Goal: Task Accomplishment & Management: Complete application form

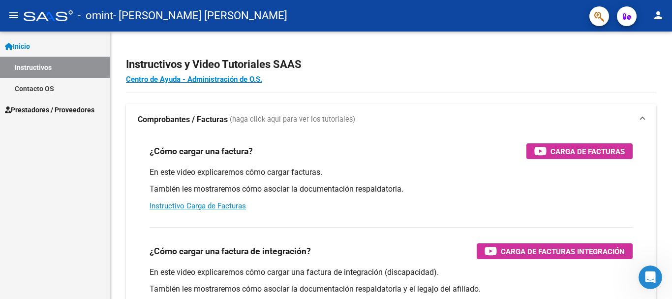
click at [76, 109] on span "Prestadores / Proveedores" at bounding box center [50, 109] width 90 height 11
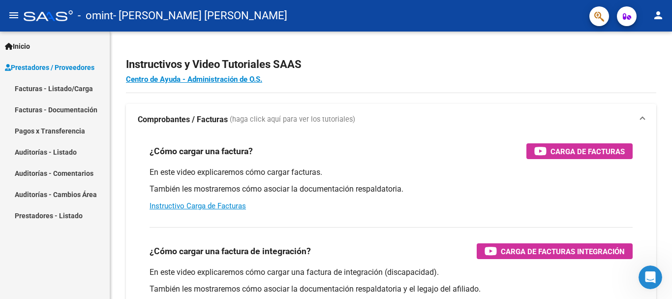
click at [54, 89] on link "Facturas - Listado/Carga" at bounding box center [55, 88] width 110 height 21
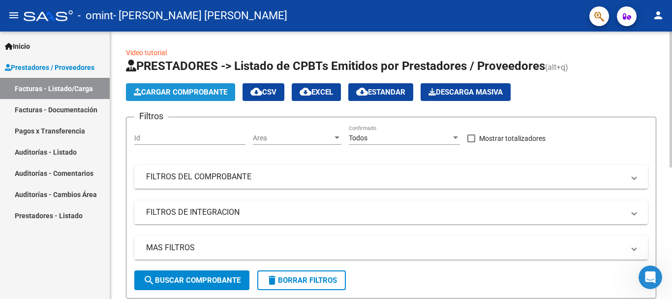
click at [174, 89] on span "Cargar Comprobante" at bounding box center [180, 92] width 93 height 9
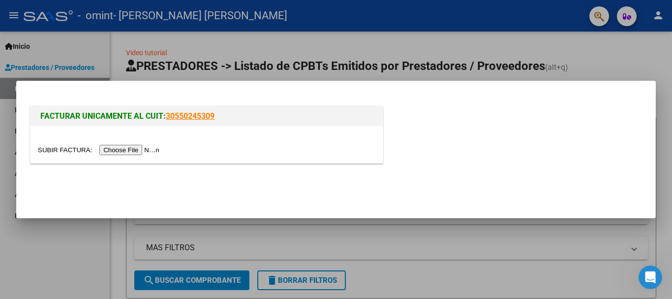
click at [141, 153] on input "file" at bounding box center [100, 150] width 124 height 10
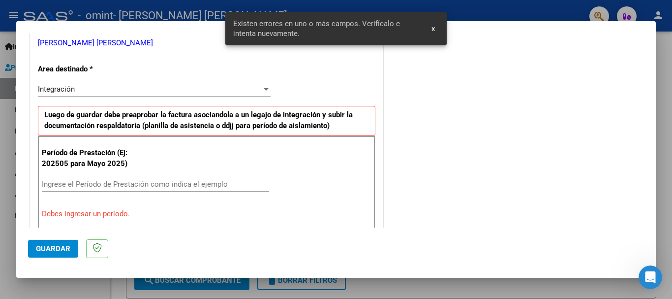
scroll to position [178, 0]
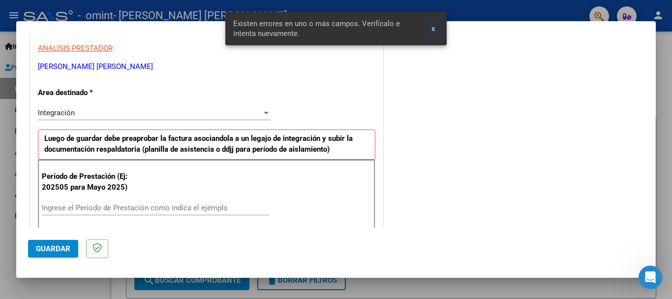
click at [434, 28] on span "x" at bounding box center [432, 28] width 3 height 9
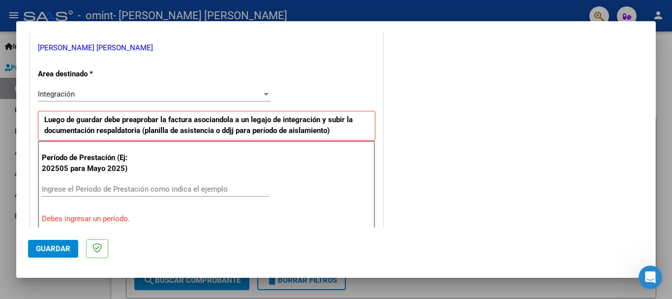
scroll to position [246, 0]
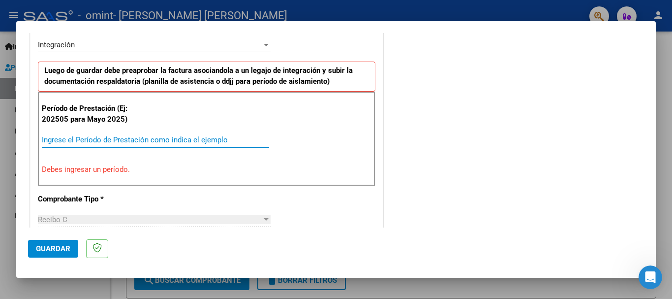
click at [73, 139] on input "Ingrese el Período de Prestación como indica el ejemplo" at bounding box center [155, 139] width 227 height 9
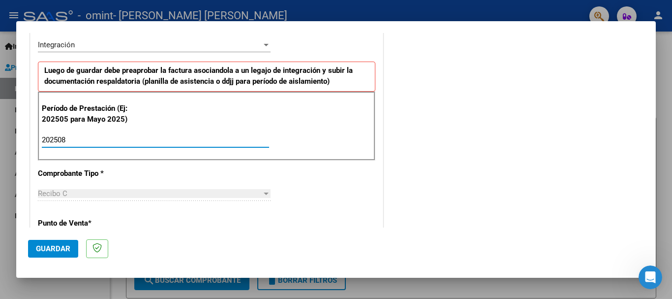
type input "202508"
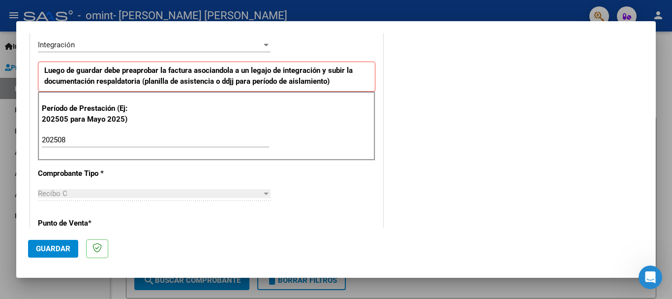
click at [28, 190] on div "DATOS DEL COMPROBANTE CUIT * 27-23197909-9 Ingresar CUIT ANALISIS PRESTADOR [PE…" at bounding box center [206, 270] width 357 height 761
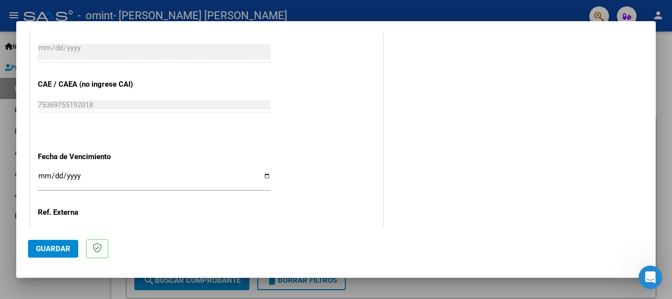
scroll to position [590, 0]
click at [265, 175] on input "Ingresar la fecha" at bounding box center [154, 179] width 233 height 16
type input "[DATE]"
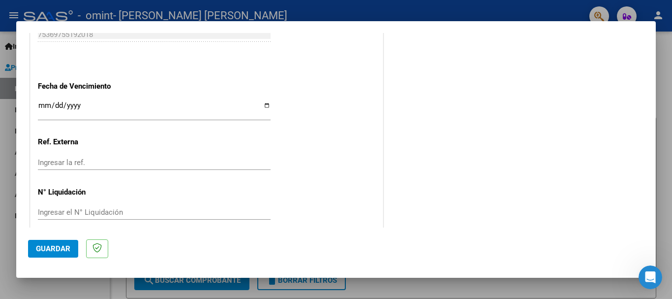
scroll to position [671, 0]
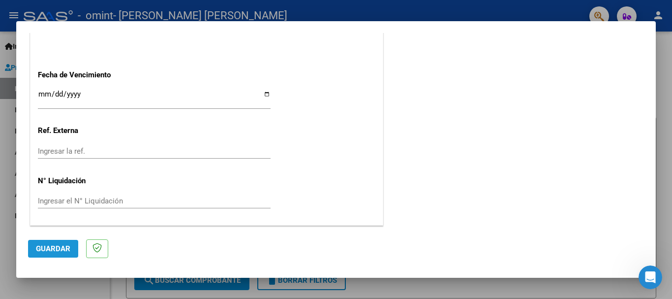
click at [53, 247] on span "Guardar" at bounding box center [53, 248] width 34 height 9
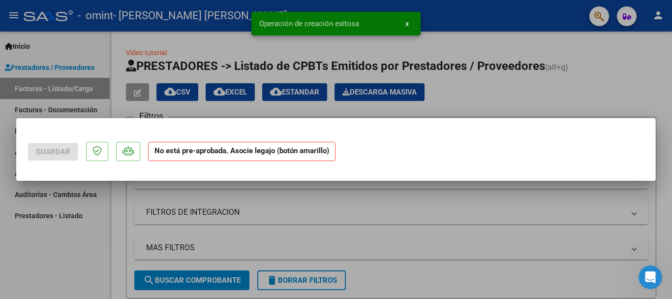
scroll to position [0, 0]
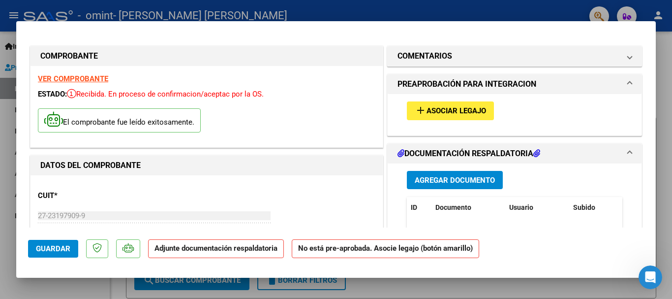
click at [430, 112] on span "Asociar Legajo" at bounding box center [457, 111] width 60 height 9
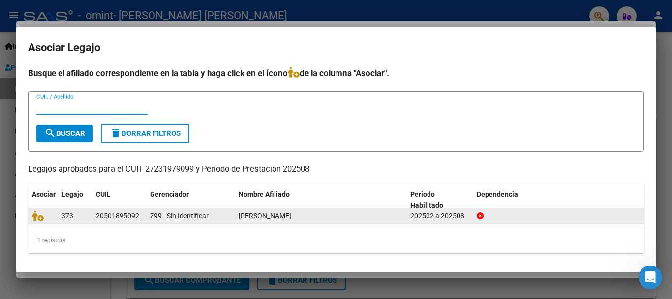
click at [242, 216] on span "[PERSON_NAME]" at bounding box center [265, 216] width 53 height 8
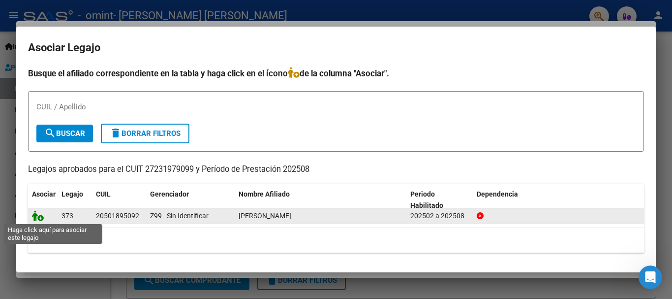
click at [41, 218] on icon at bounding box center [38, 215] width 12 height 11
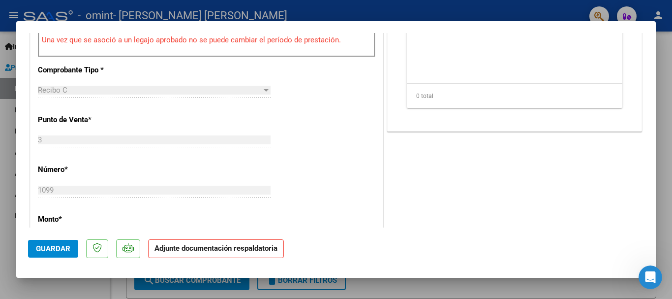
scroll to position [145, 0]
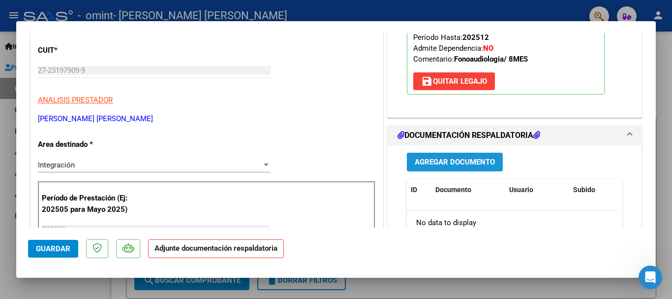
click at [431, 160] on span "Agregar Documento" at bounding box center [455, 162] width 80 height 9
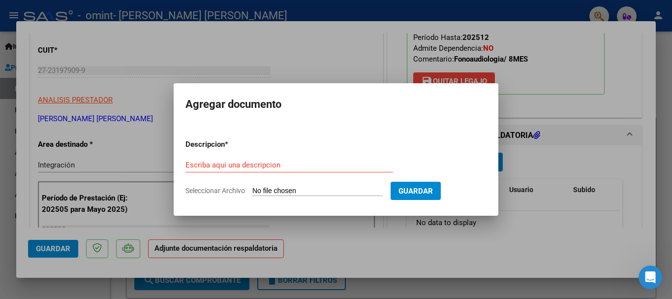
click at [267, 191] on input "Seleccionar Archivo" at bounding box center [317, 190] width 130 height 9
type input "C:\fakepath\asistencia [PERSON_NAME] agosto.pdf"
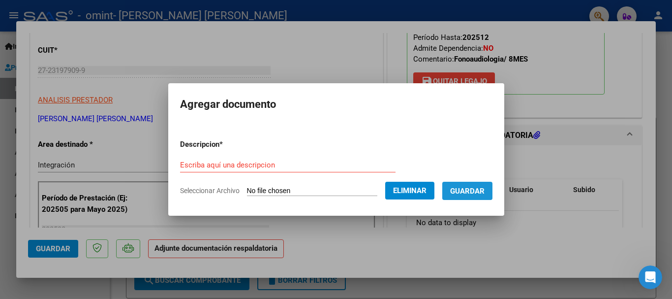
click at [480, 187] on span "Guardar" at bounding box center [467, 190] width 34 height 9
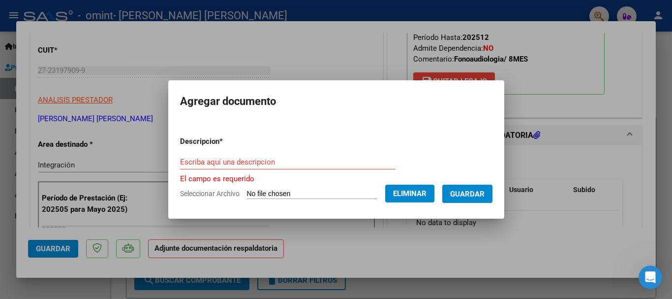
click at [212, 161] on input "Escriba aquí una descripcion" at bounding box center [287, 161] width 215 height 9
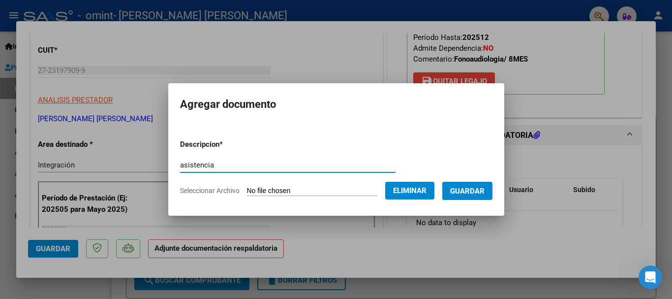
type input "asistencia"
click at [468, 184] on button "Guardar" at bounding box center [467, 191] width 50 height 18
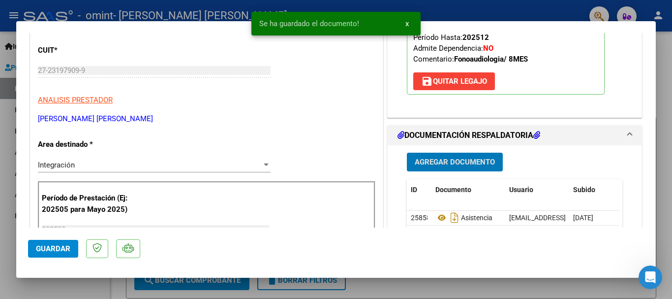
click at [439, 162] on span "Agregar Documento" at bounding box center [455, 162] width 80 height 9
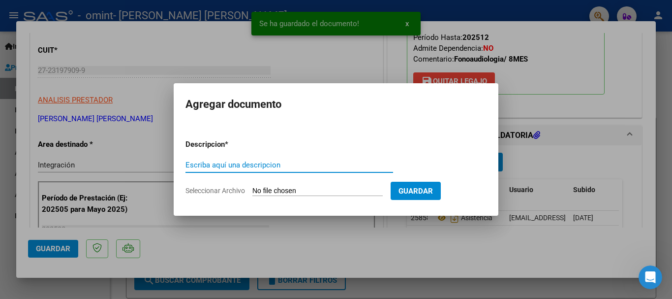
click at [245, 168] on input "Escriba aquí una descripcion" at bounding box center [289, 164] width 208 height 9
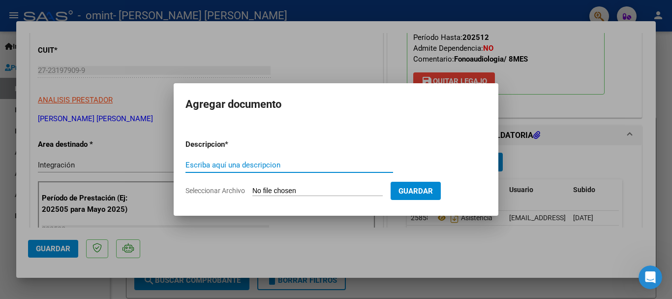
click at [325, 188] on input "Seleccionar Archivo" at bounding box center [317, 190] width 130 height 9
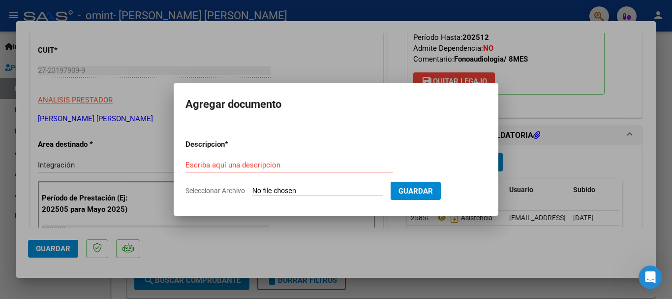
type input "C:\fakepath\recibo [PERSON_NAME] agosto.pdf"
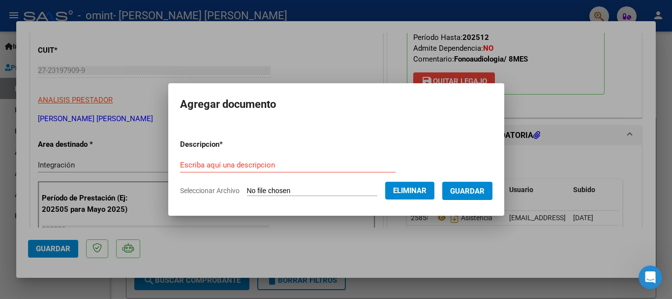
click at [276, 154] on form "Descripcion * Escriba aquí una descripcion Seleccionar Archivo Eliminar Guardar" at bounding box center [336, 167] width 312 height 72
click at [267, 161] on input "Escriba aquí una descripcion" at bounding box center [287, 164] width 215 height 9
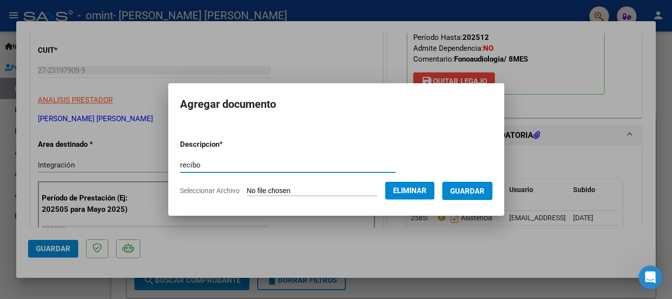
type input "recibo"
click at [460, 187] on span "Guardar" at bounding box center [467, 190] width 34 height 9
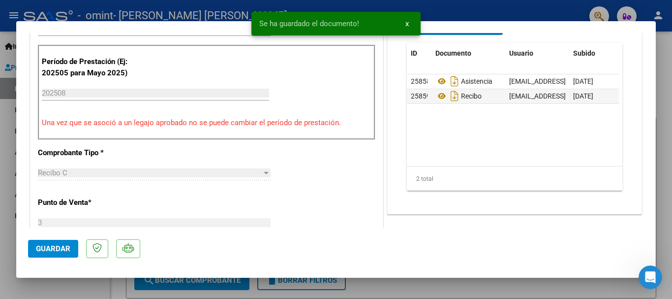
scroll to position [293, 0]
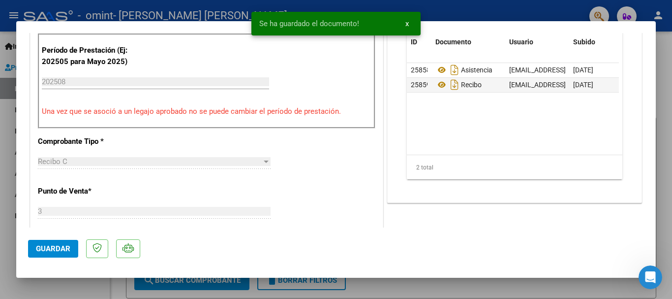
click at [48, 248] on span "Guardar" at bounding box center [53, 248] width 34 height 9
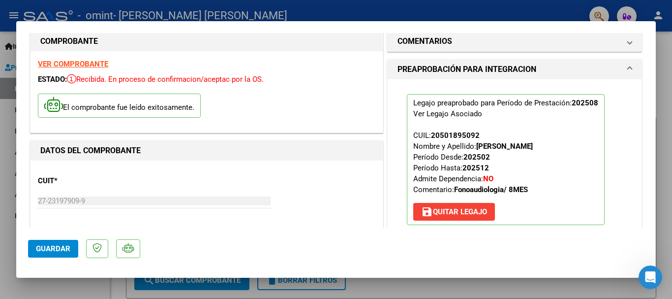
scroll to position [0, 0]
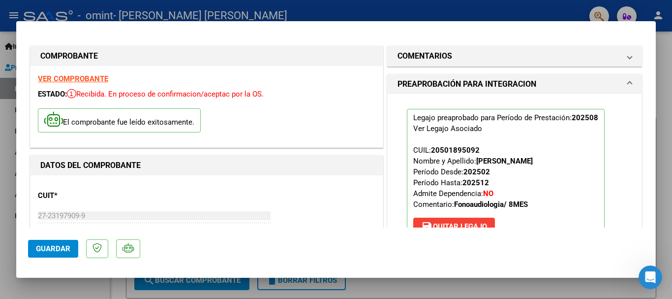
click at [47, 245] on span "Guardar" at bounding box center [53, 248] width 34 height 9
click at [0, 255] on div at bounding box center [336, 149] width 672 height 299
type input "$ 0,00"
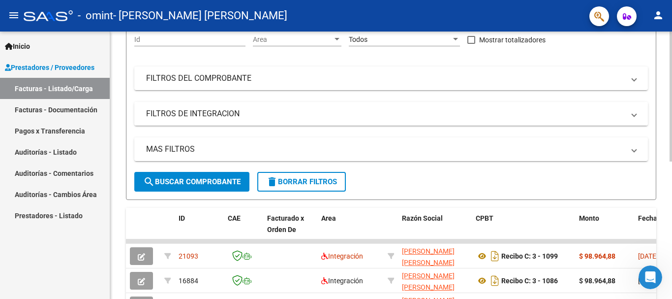
scroll to position [148, 0]
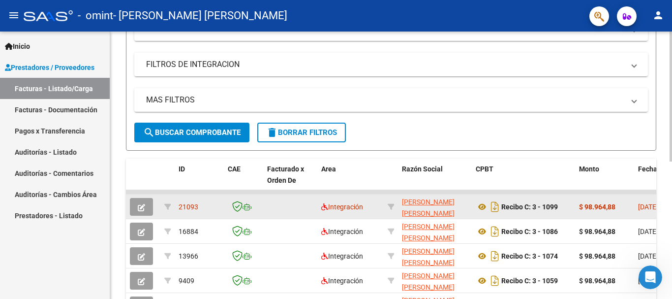
click at [145, 208] on button "button" at bounding box center [141, 207] width 23 height 18
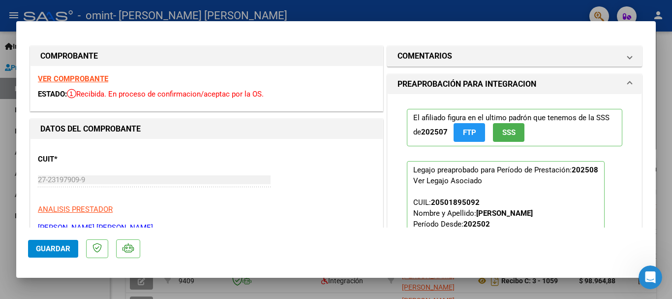
click at [58, 247] on span "Guardar" at bounding box center [53, 248] width 34 height 9
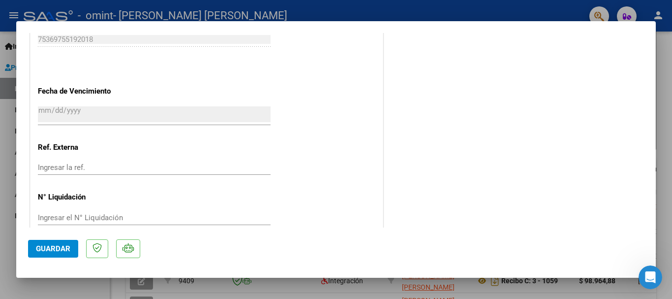
scroll to position [650, 0]
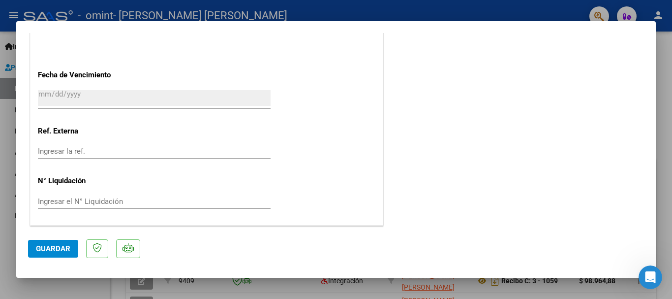
click at [439, 10] on div at bounding box center [336, 149] width 672 height 299
type input "$ 0,00"
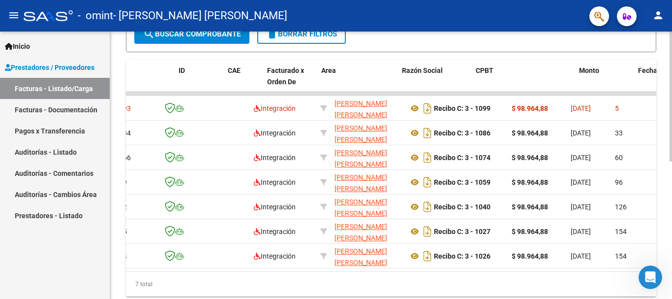
scroll to position [0, 0]
